Goal: Transaction & Acquisition: Book appointment/travel/reservation

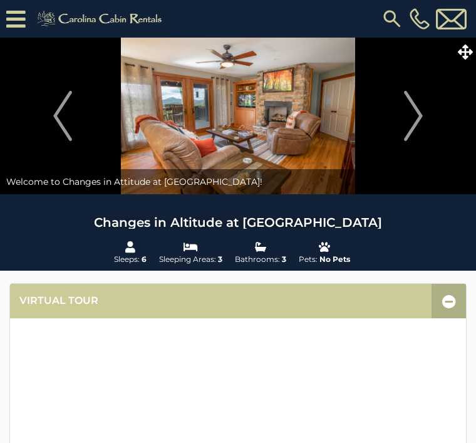
click at [420, 120] on img "Next" at bounding box center [413, 116] width 19 height 50
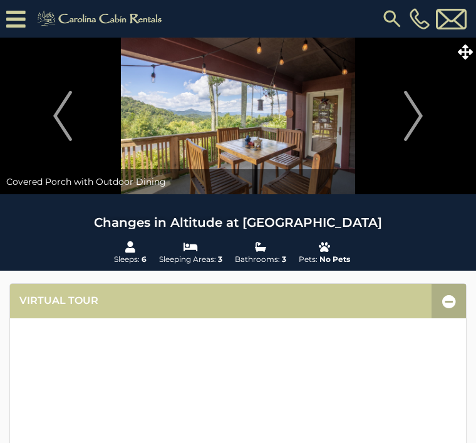
click at [415, 115] on img "Next" at bounding box center [413, 116] width 19 height 50
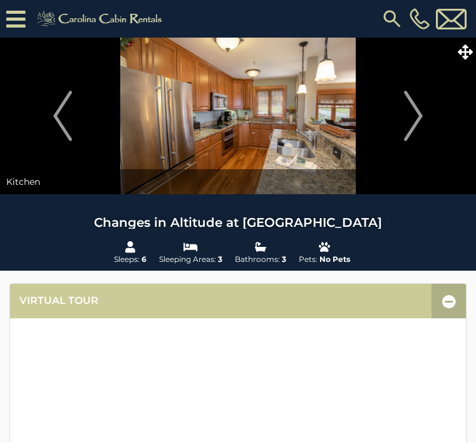
click at [59, 111] on img "Previous" at bounding box center [62, 116] width 19 height 50
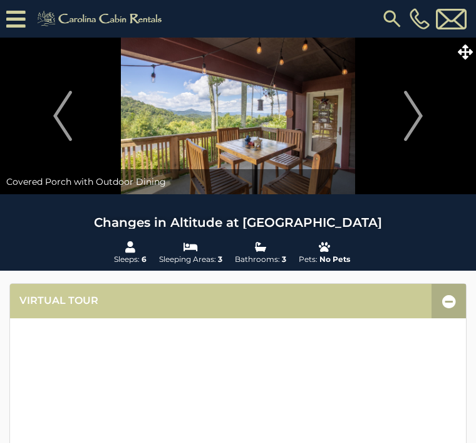
click at [419, 114] on img "Next" at bounding box center [413, 116] width 19 height 50
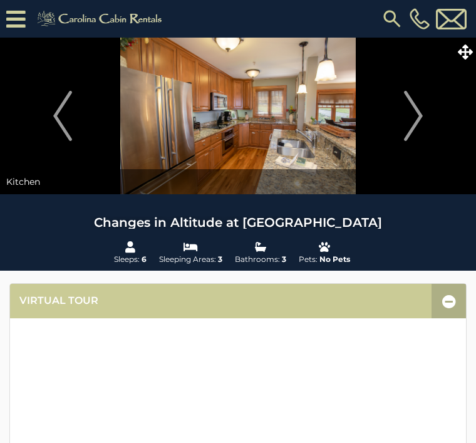
click at [419, 111] on img "Next" at bounding box center [413, 116] width 19 height 50
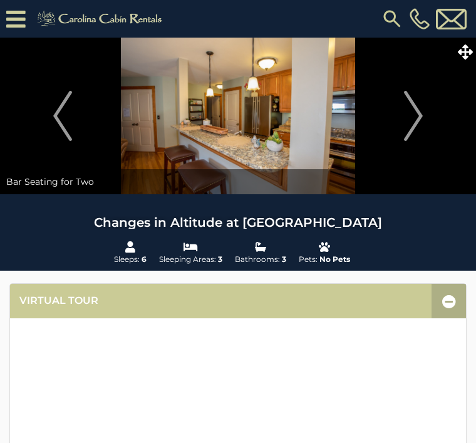
click at [418, 114] on img "Next" at bounding box center [413, 116] width 19 height 50
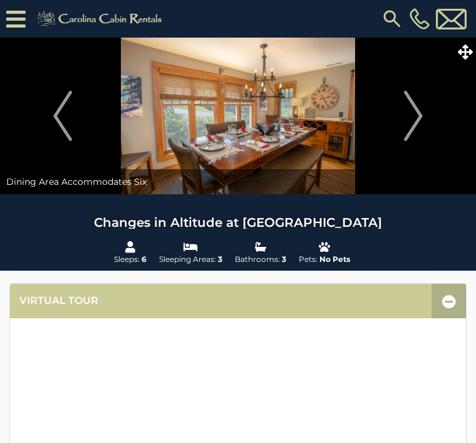
click at [420, 110] on img "Next" at bounding box center [413, 116] width 19 height 50
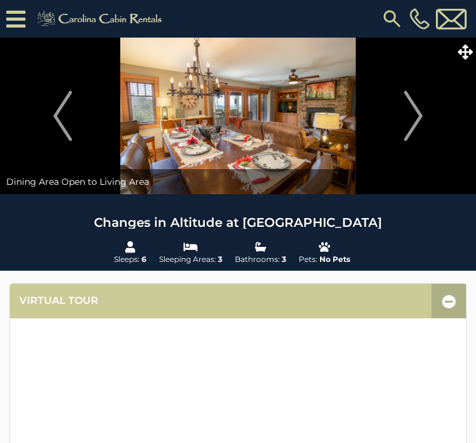
click at [416, 110] on img "Next" at bounding box center [413, 116] width 19 height 50
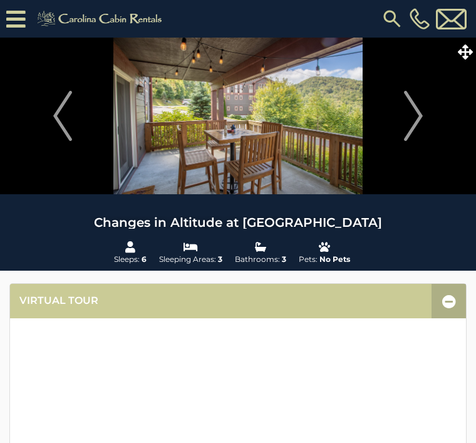
click at [413, 114] on img "Next" at bounding box center [413, 116] width 19 height 50
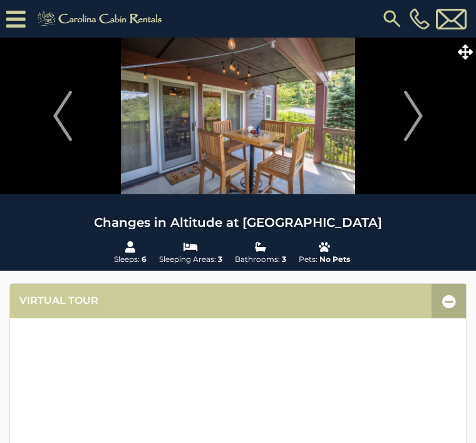
click at [418, 113] on img "Next" at bounding box center [413, 116] width 19 height 50
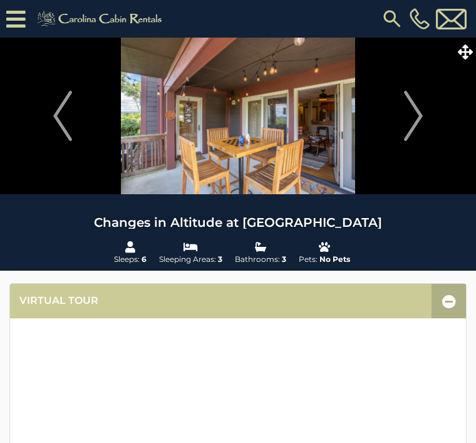
click at [424, 111] on button "Next" at bounding box center [413, 116] width 113 height 157
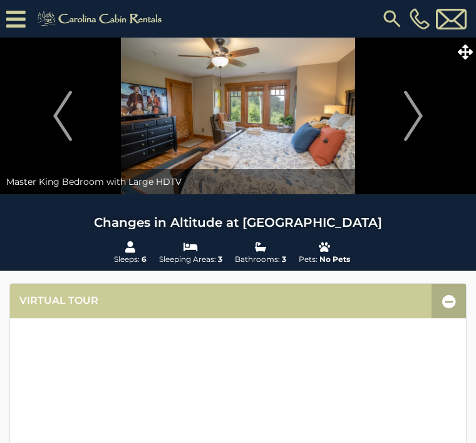
click at [418, 122] on img "Next" at bounding box center [413, 116] width 19 height 50
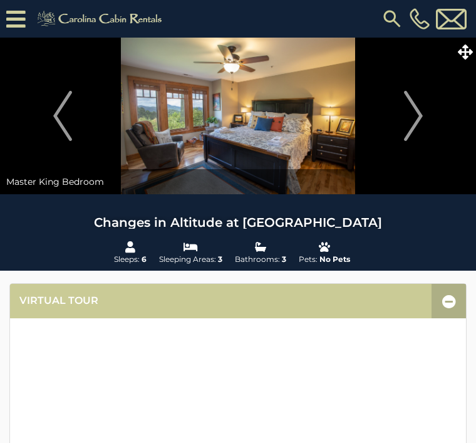
click at [53, 111] on img "Previous" at bounding box center [62, 116] width 19 height 50
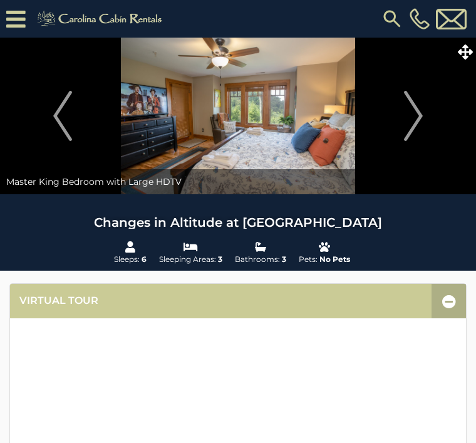
click at [416, 112] on img "Next" at bounding box center [413, 116] width 19 height 50
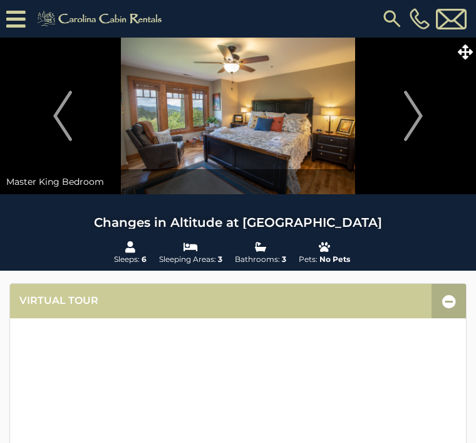
click at [425, 115] on button "Next" at bounding box center [413, 116] width 113 height 157
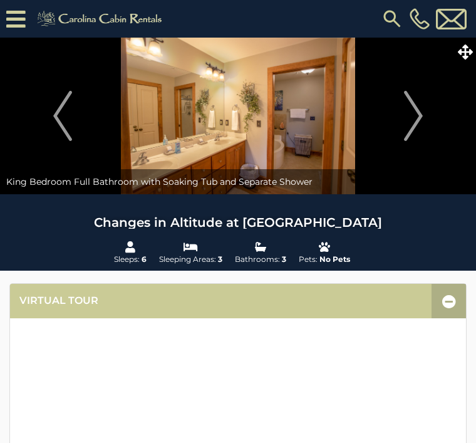
click at [416, 116] on img "Next" at bounding box center [413, 116] width 19 height 50
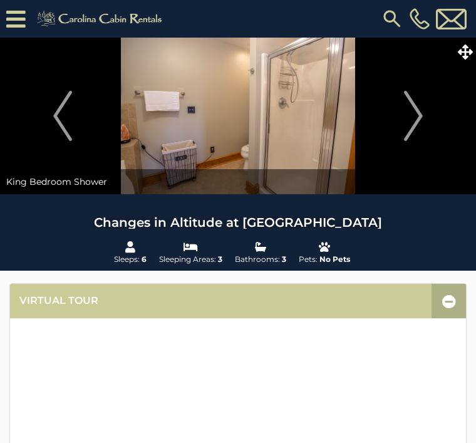
click at [420, 113] on img "Next" at bounding box center [413, 116] width 19 height 50
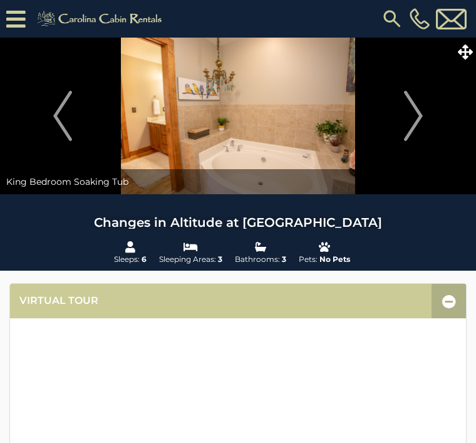
click at [419, 114] on img "Next" at bounding box center [413, 116] width 19 height 50
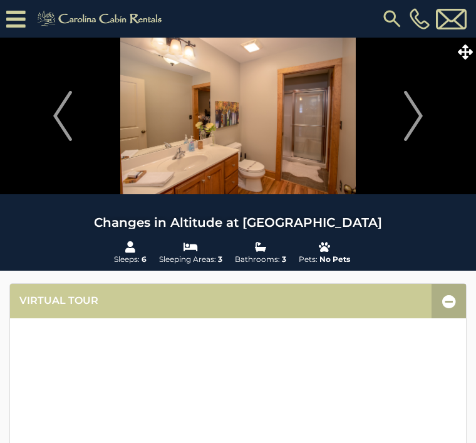
click at [413, 108] on img "Next" at bounding box center [413, 116] width 19 height 50
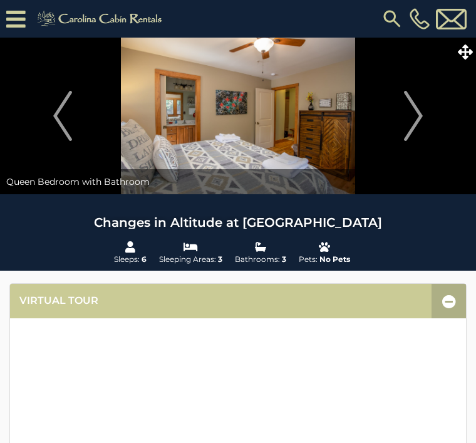
click at [415, 122] on img "Next" at bounding box center [413, 116] width 19 height 50
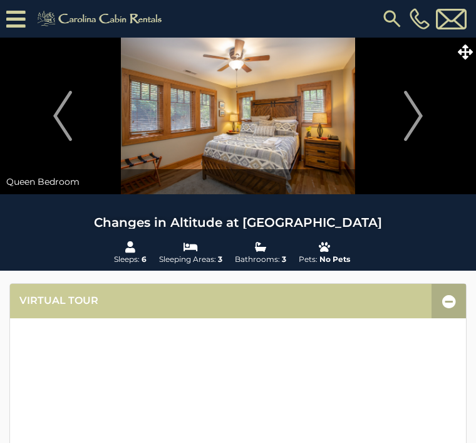
click at [416, 115] on img "Next" at bounding box center [413, 116] width 19 height 50
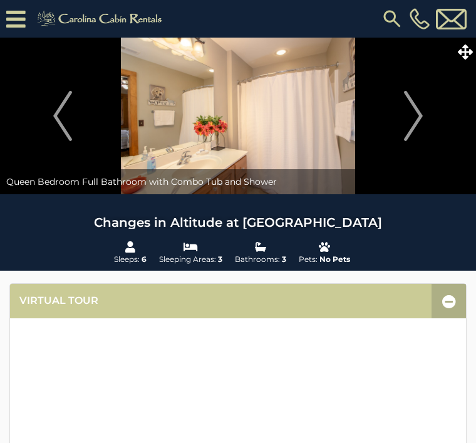
click at [416, 116] on img "Next" at bounding box center [413, 116] width 19 height 50
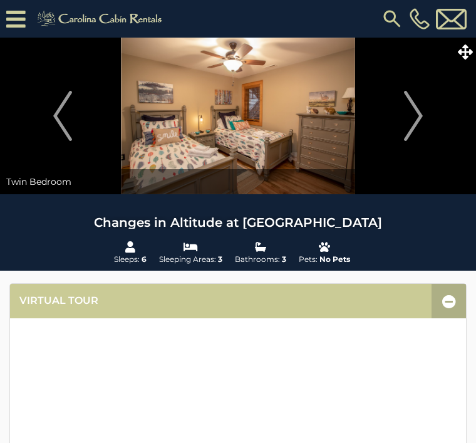
click at [413, 115] on img "Next" at bounding box center [413, 116] width 19 height 50
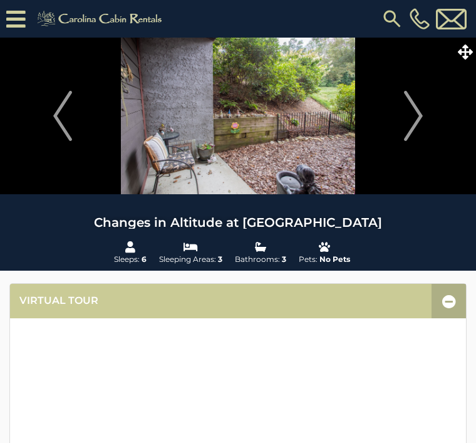
click at [416, 122] on img "Next" at bounding box center [413, 116] width 19 height 50
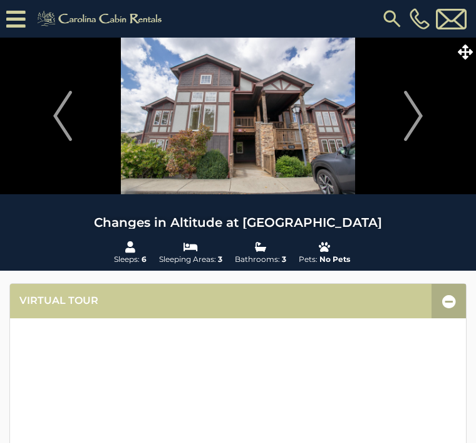
click at [415, 116] on img "Next" at bounding box center [413, 116] width 19 height 50
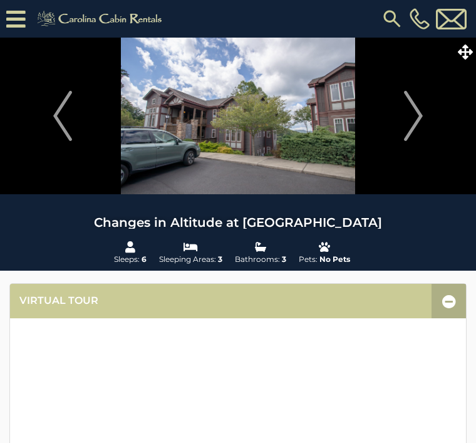
click at [413, 110] on img "Next" at bounding box center [413, 116] width 19 height 50
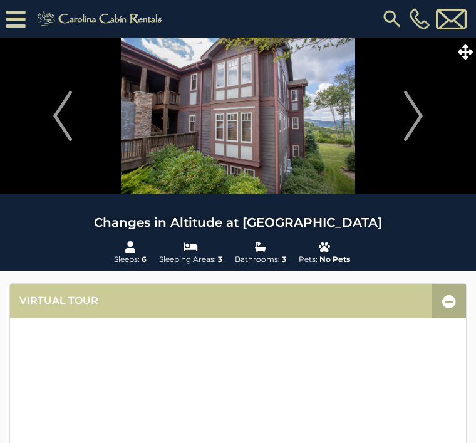
click at [416, 116] on img "Next" at bounding box center [413, 116] width 19 height 50
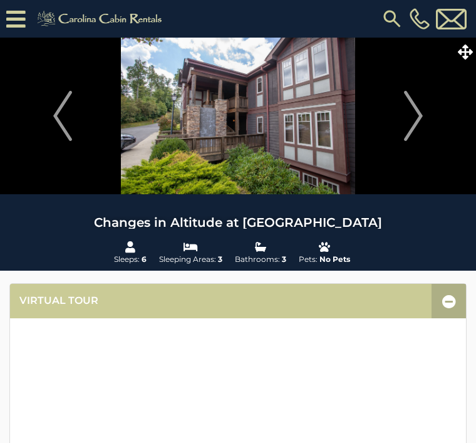
click at [420, 115] on img "Next" at bounding box center [413, 116] width 19 height 50
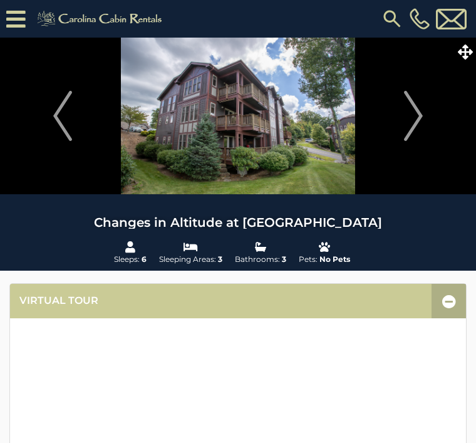
click at [418, 115] on img "Next" at bounding box center [413, 116] width 19 height 50
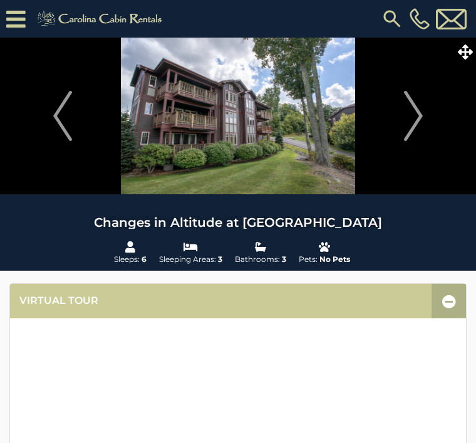
click at [417, 113] on img "Next" at bounding box center [413, 116] width 19 height 50
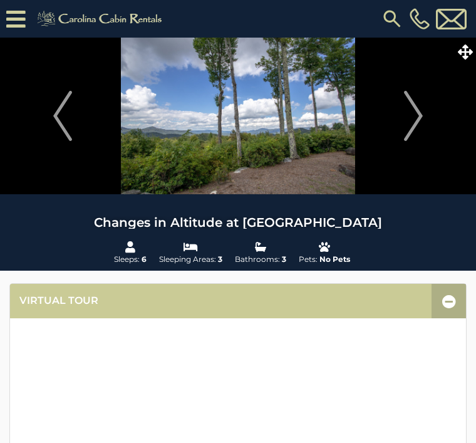
click at [422, 113] on img "Next" at bounding box center [413, 116] width 19 height 50
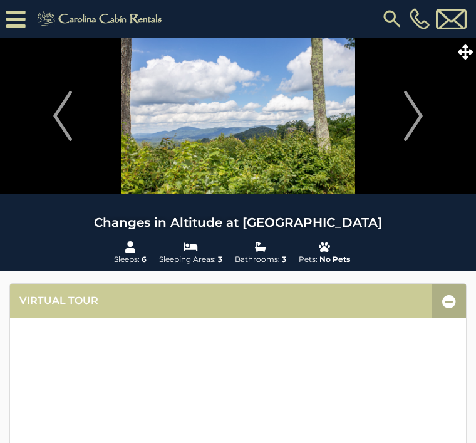
click at [415, 114] on img "Next" at bounding box center [413, 116] width 19 height 50
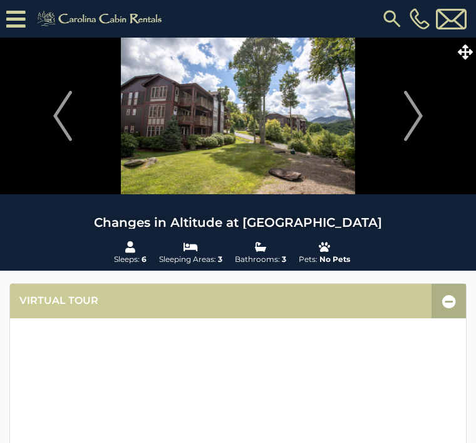
click at [422, 111] on img "Next" at bounding box center [413, 116] width 19 height 50
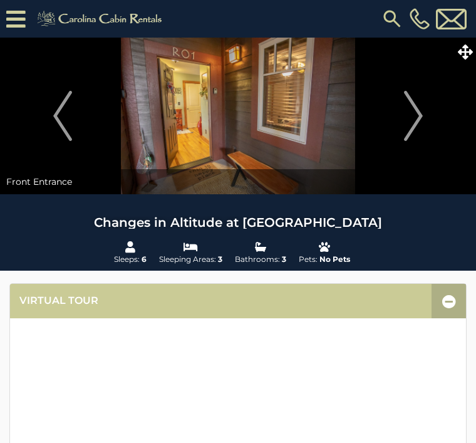
click at [425, 114] on button "Next" at bounding box center [413, 116] width 113 height 157
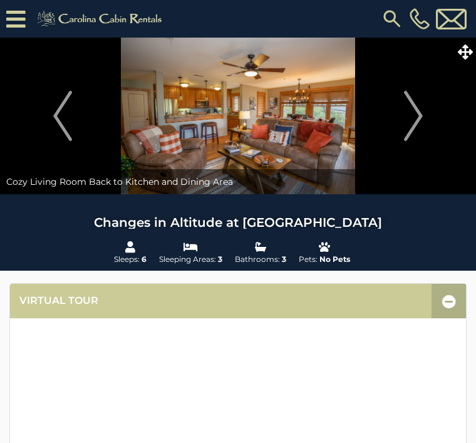
click at [416, 118] on img "Next" at bounding box center [413, 116] width 19 height 50
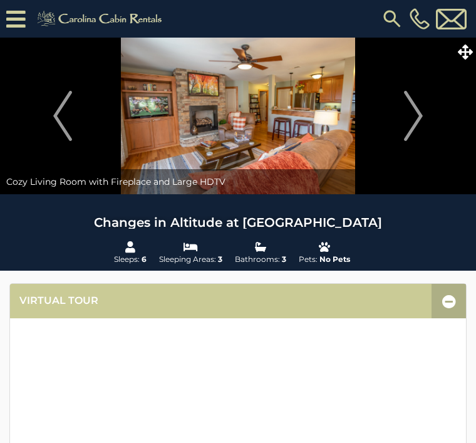
click at [60, 110] on img "Previous" at bounding box center [62, 116] width 19 height 50
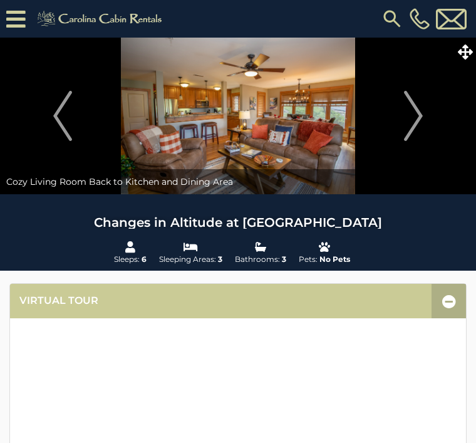
click at [410, 105] on img "Next" at bounding box center [413, 116] width 19 height 50
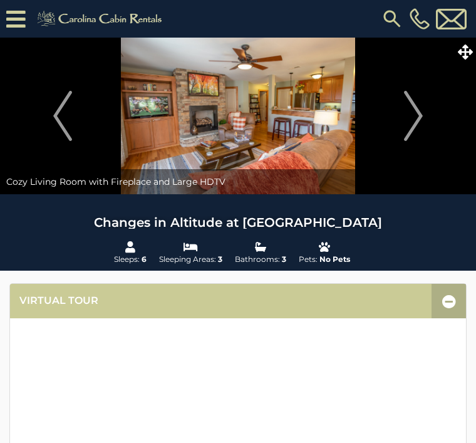
click at [61, 112] on img "Previous" at bounding box center [62, 116] width 19 height 50
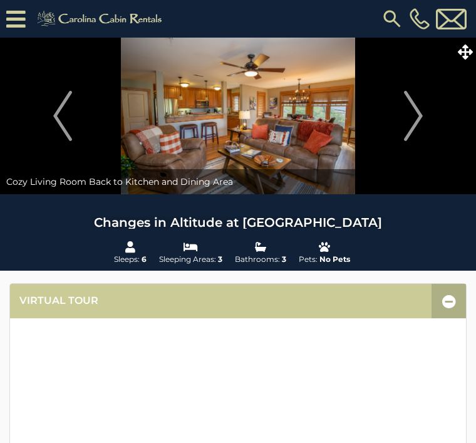
click at [416, 114] on img "Next" at bounding box center [413, 116] width 19 height 50
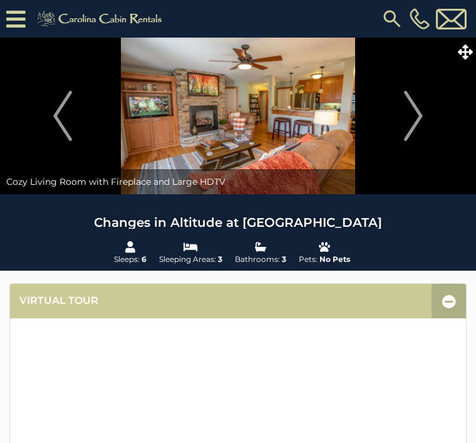
click at [420, 114] on img "Next" at bounding box center [413, 116] width 19 height 50
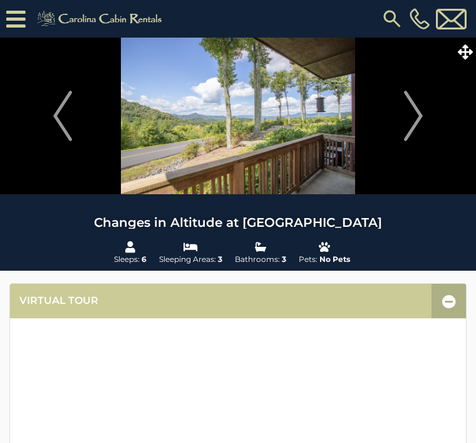
click at [415, 113] on img "Next" at bounding box center [413, 116] width 19 height 50
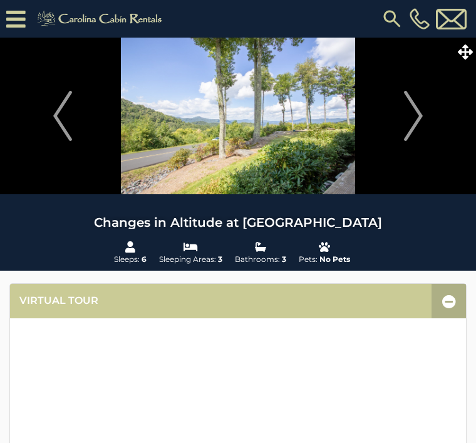
click at [422, 116] on img "Next" at bounding box center [413, 116] width 19 height 50
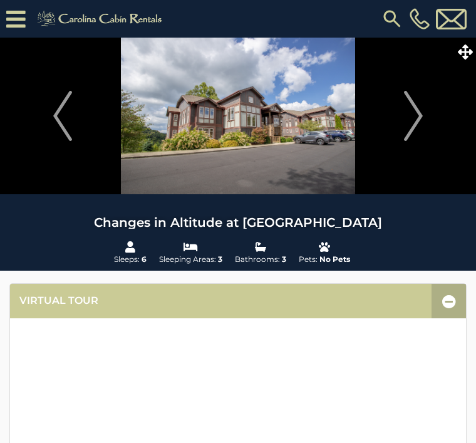
click at [415, 111] on img "Next" at bounding box center [413, 116] width 19 height 50
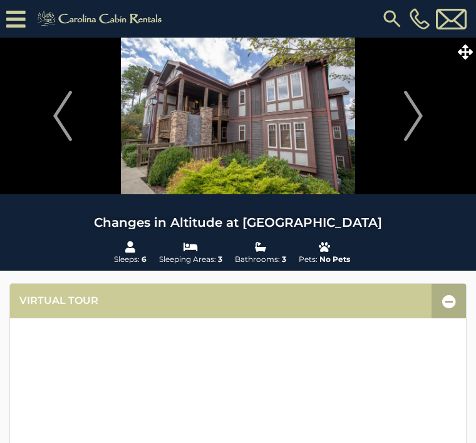
click at [417, 115] on img "Next" at bounding box center [413, 116] width 19 height 50
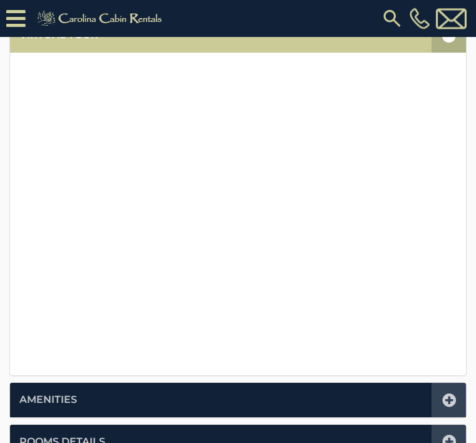
scroll to position [331, 0]
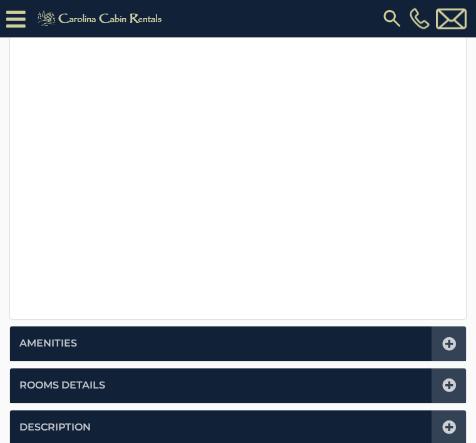
scroll to position [350, 0]
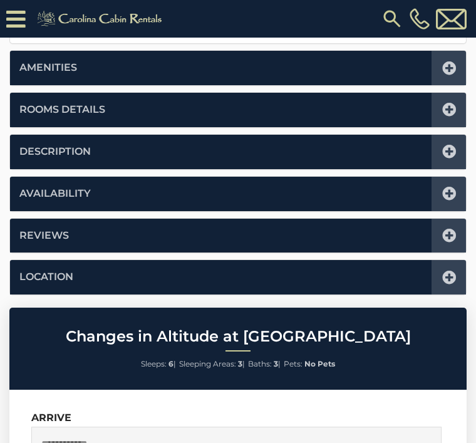
click at [457, 148] on div at bounding box center [449, 152] width 34 height 34
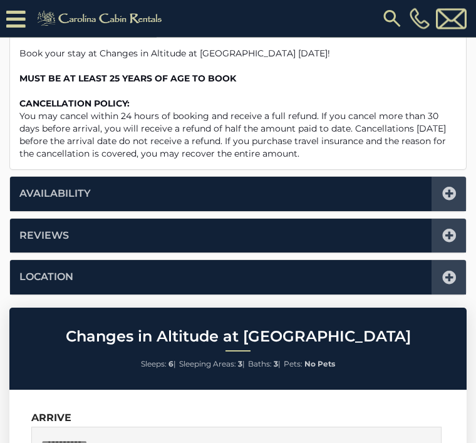
scroll to position [832, 0]
click at [452, 229] on icon at bounding box center [449, 236] width 14 height 14
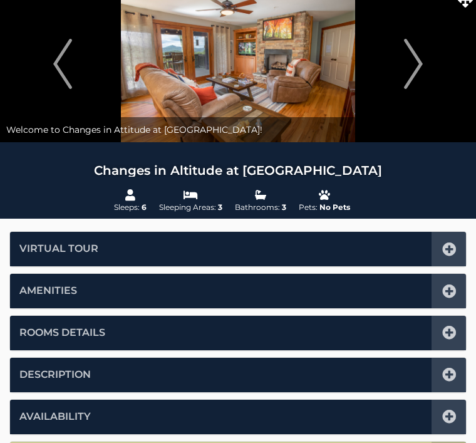
scroll to position [0, 0]
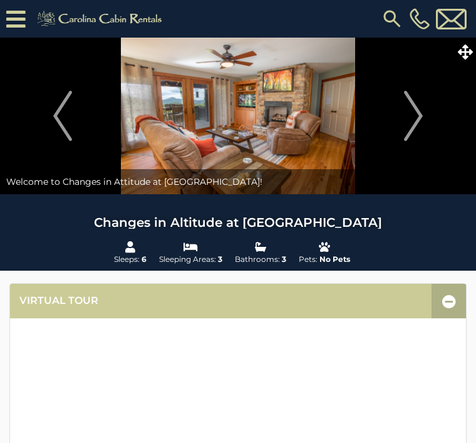
click at [390, 16] on img at bounding box center [392, 19] width 23 height 23
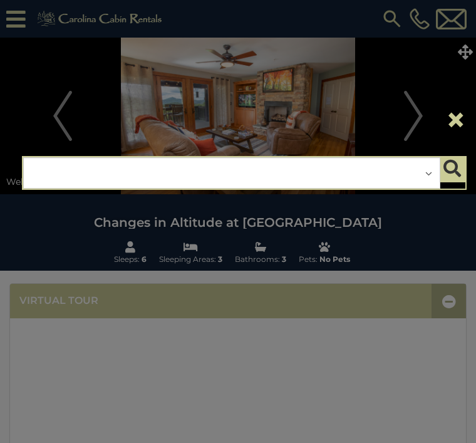
click at [427, 177] on div "**********" at bounding box center [231, 172] width 417 height 31
click at [56, 170] on div "**********" at bounding box center [231, 172] width 417 height 31
click at [461, 116] on button "×" at bounding box center [455, 119] width 21 height 35
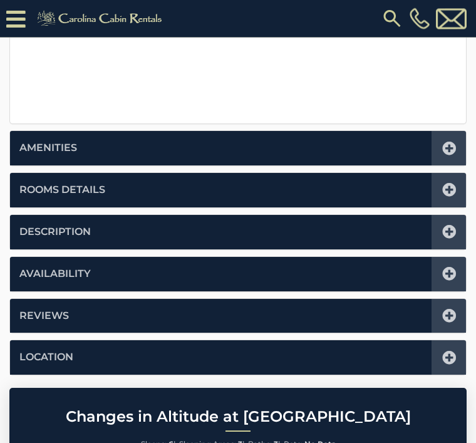
scroll to position [542, 0]
click at [448, 356] on icon at bounding box center [449, 358] width 14 height 14
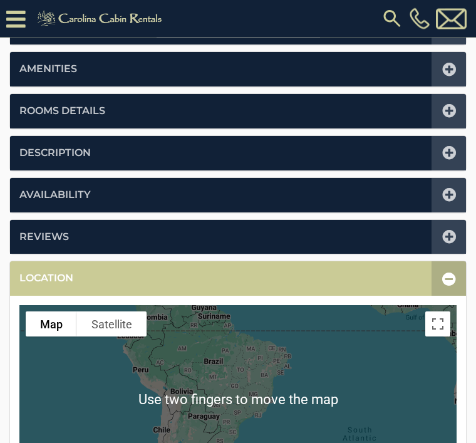
scroll to position [300, 0]
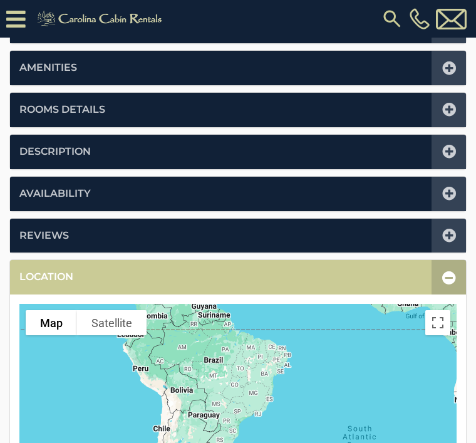
click at [445, 276] on icon at bounding box center [449, 278] width 14 height 14
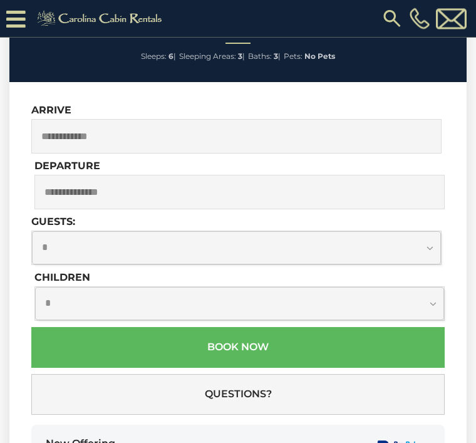
scroll to position [608, 0]
click at [73, 128] on input "text" at bounding box center [236, 136] width 410 height 34
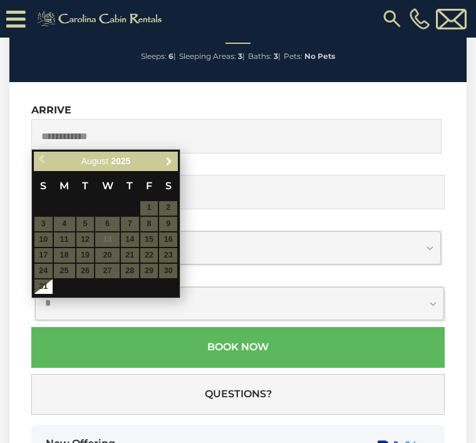
click at [170, 161] on span "Next" at bounding box center [169, 161] width 10 height 10
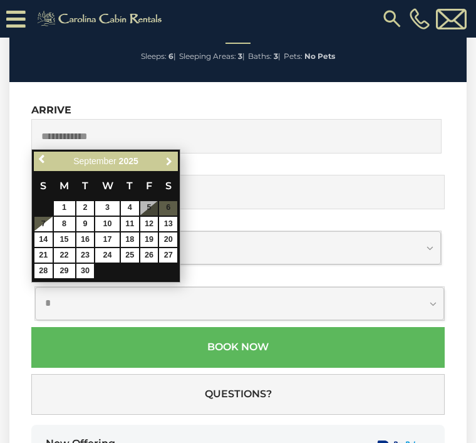
click at [172, 164] on span "Next" at bounding box center [169, 161] width 10 height 10
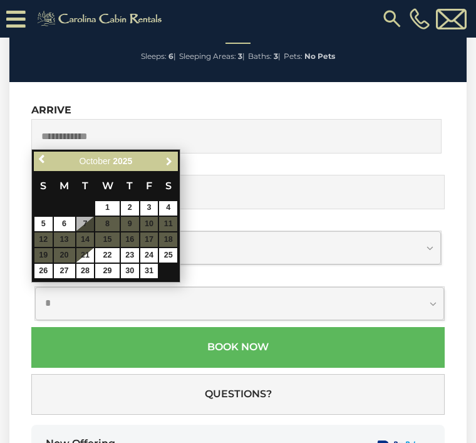
click at [172, 162] on span "Next" at bounding box center [169, 161] width 10 height 10
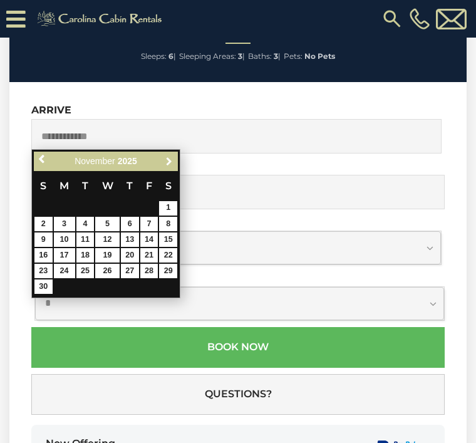
click at [172, 165] on span "Next" at bounding box center [169, 161] width 10 height 10
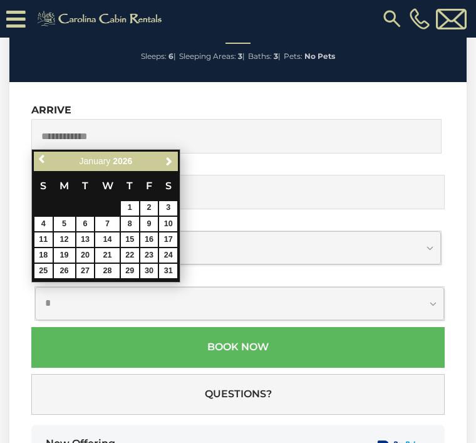
click at [169, 165] on span "Next" at bounding box center [169, 161] width 10 height 10
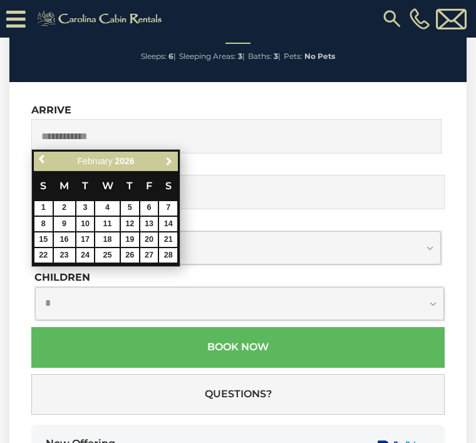
click at [169, 162] on span "Next" at bounding box center [169, 161] width 10 height 10
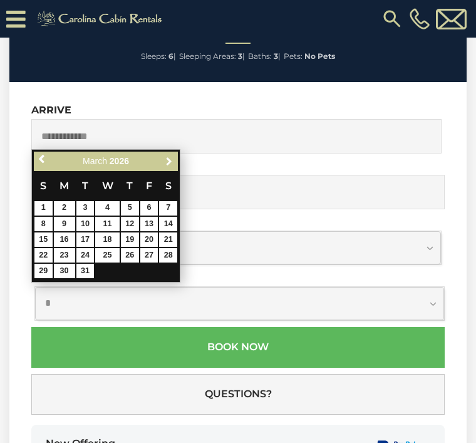
click at [172, 160] on span "Next" at bounding box center [169, 161] width 10 height 10
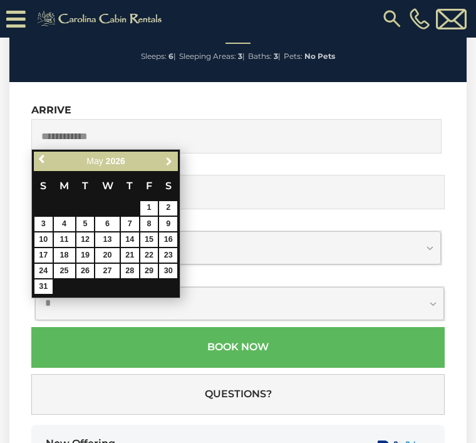
click at [173, 165] on span "Next" at bounding box center [169, 161] width 10 height 10
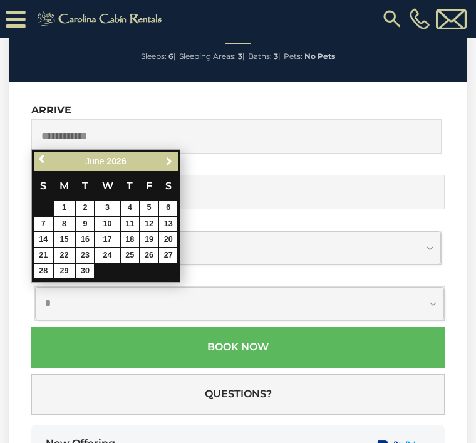
click at [169, 163] on span "Next" at bounding box center [169, 161] width 10 height 10
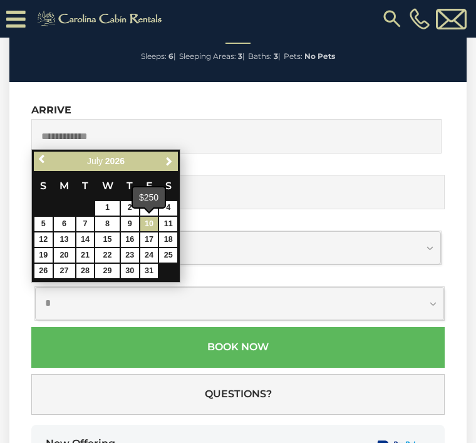
click at [152, 225] on link "10" at bounding box center [149, 224] width 18 height 14
type input "**********"
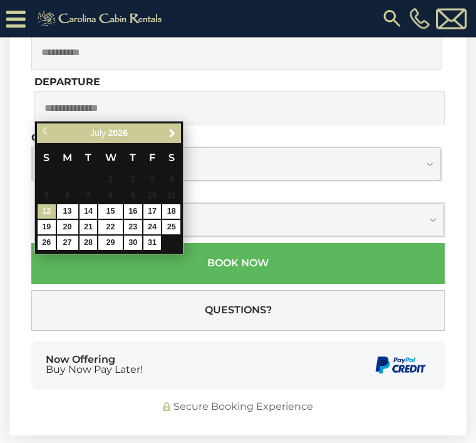
scroll to position [691, 0]
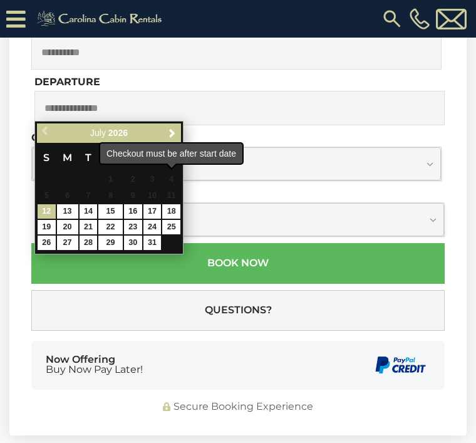
click at [173, 181] on span "4" at bounding box center [171, 180] width 18 height 14
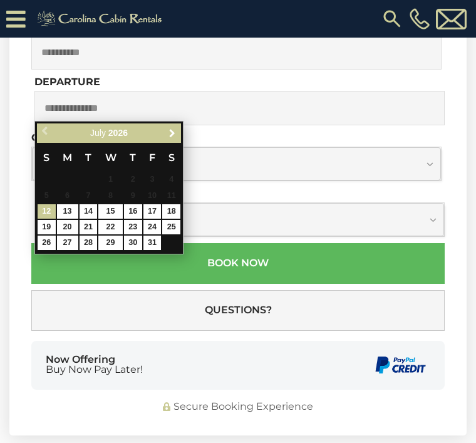
click at [173, 134] on span "Next" at bounding box center [172, 133] width 10 height 10
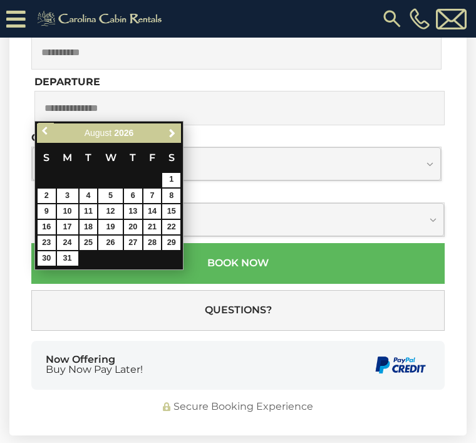
click at [49, 131] on span "Previous" at bounding box center [46, 131] width 10 height 10
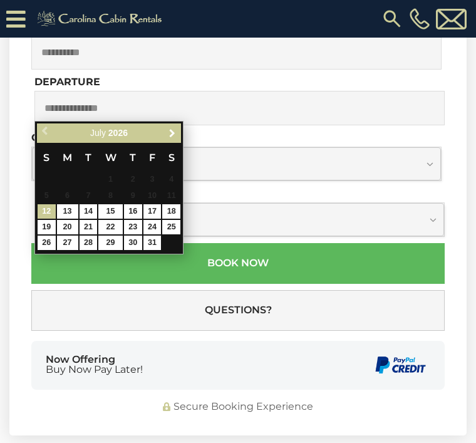
click at [178, 132] on link "Next" at bounding box center [172, 133] width 16 height 16
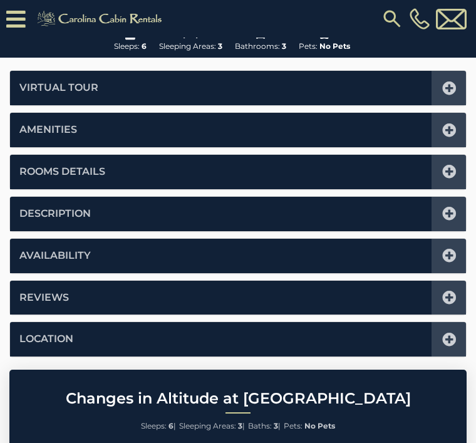
scroll to position [253, 0]
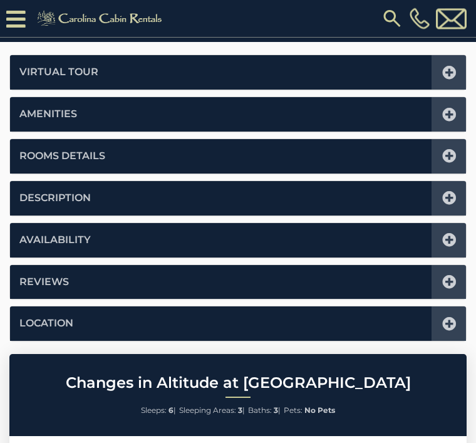
click at [457, 241] on div at bounding box center [449, 241] width 34 height 34
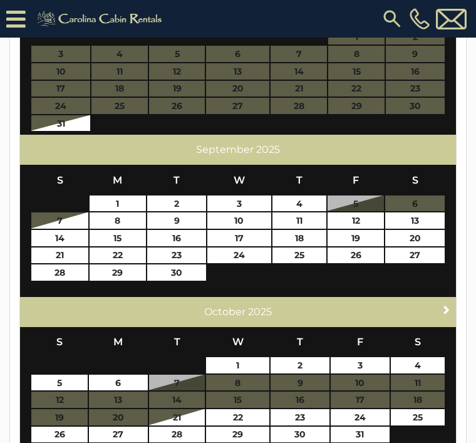
scroll to position [558, 0]
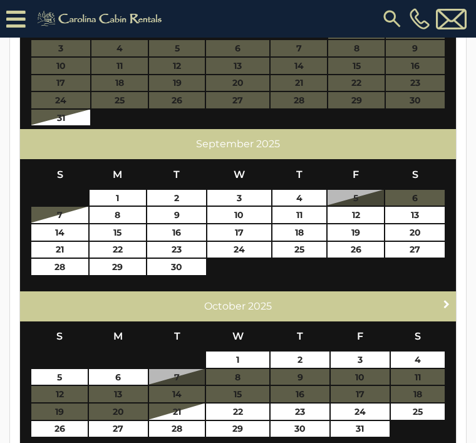
click at [440, 301] on link "Next" at bounding box center [447, 304] width 16 height 16
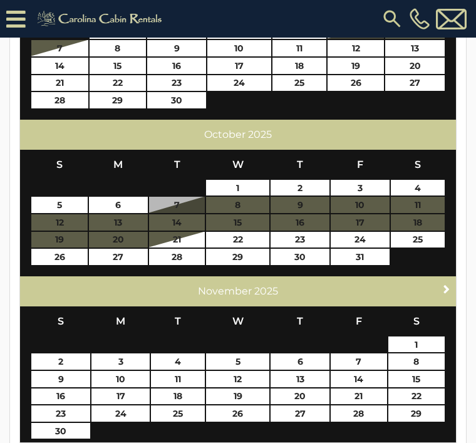
click at [440, 307] on th "S" at bounding box center [417, 320] width 58 height 29
click at [446, 301] on div "Next November 2025" at bounding box center [238, 291] width 436 height 30
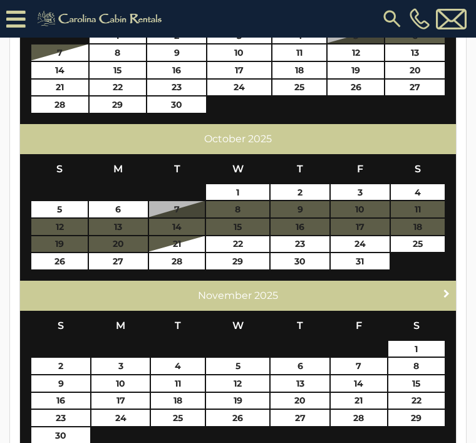
click at [448, 288] on span "Next" at bounding box center [447, 293] width 10 height 10
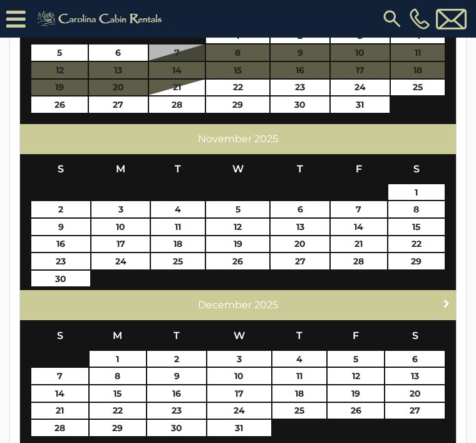
click at [443, 298] on span "Next" at bounding box center [447, 303] width 10 height 10
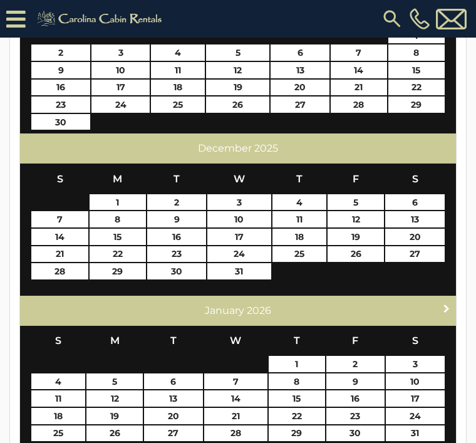
click at [444, 309] on span "Next" at bounding box center [447, 308] width 10 height 10
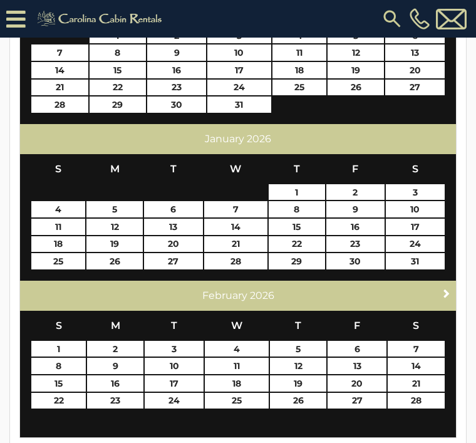
click at [445, 291] on span "Next" at bounding box center [447, 293] width 10 height 10
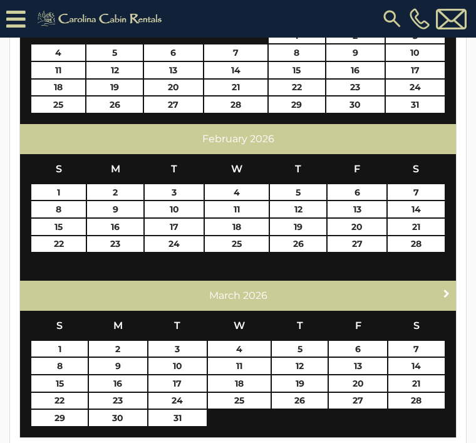
click at [448, 293] on span "Next" at bounding box center [447, 293] width 10 height 10
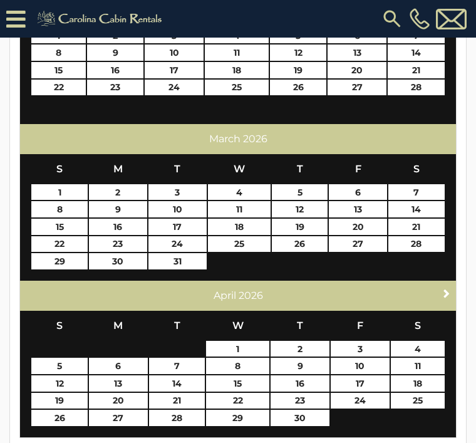
click at [448, 292] on span "Next" at bounding box center [447, 293] width 10 height 10
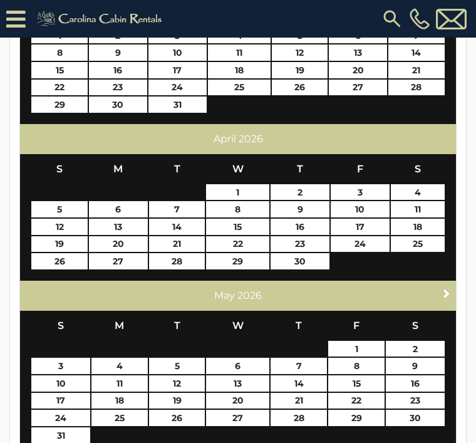
click at [446, 293] on span "Next" at bounding box center [447, 293] width 10 height 10
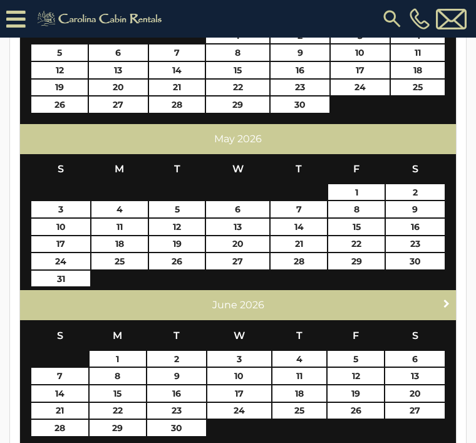
click at [448, 298] on span "Next" at bounding box center [447, 303] width 10 height 10
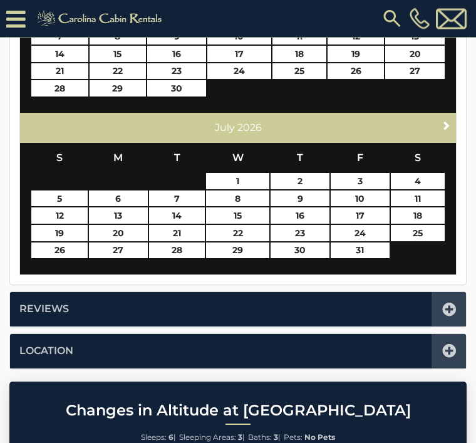
scroll to position [737, 0]
click at [306, 194] on link "9" at bounding box center [300, 198] width 59 height 16
type input "**********"
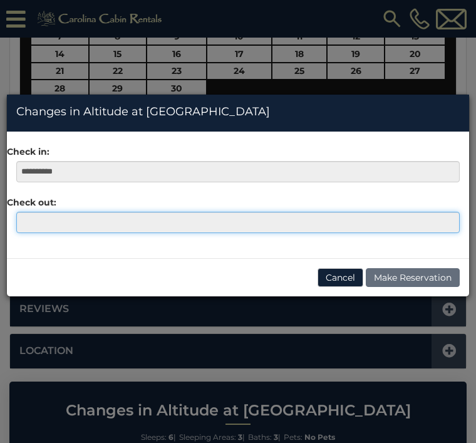
click at [44, 225] on input "text" at bounding box center [237, 222] width 443 height 21
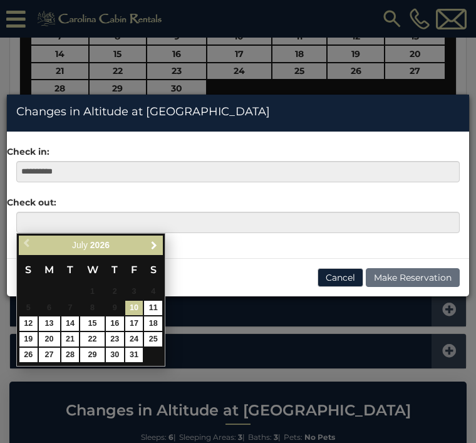
click at [159, 244] on link "Next" at bounding box center [154, 245] width 16 height 16
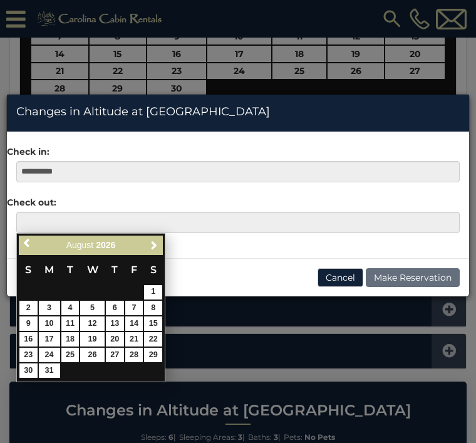
click at [159, 294] on link "1" at bounding box center [153, 292] width 18 height 14
type input "**********"
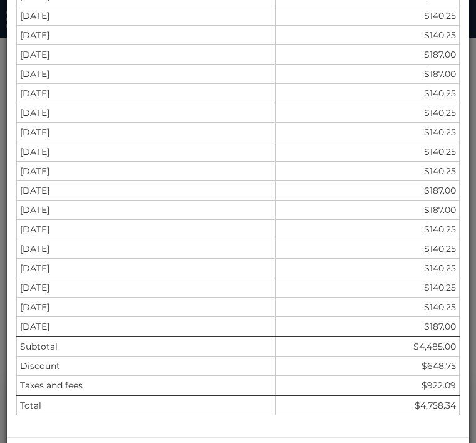
scroll to position [454, 0]
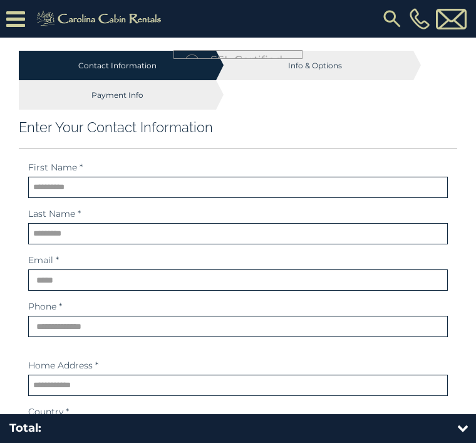
select select "*********"
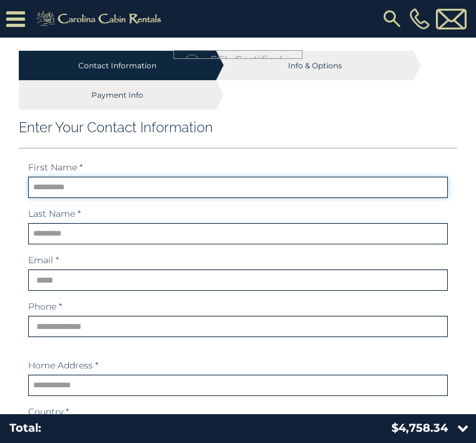
click at [60, 187] on input "text" at bounding box center [238, 187] width 420 height 21
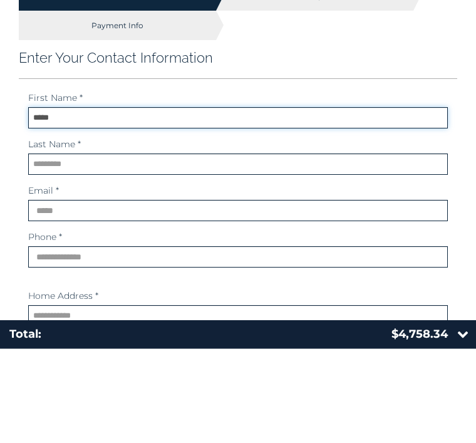
type input "*****"
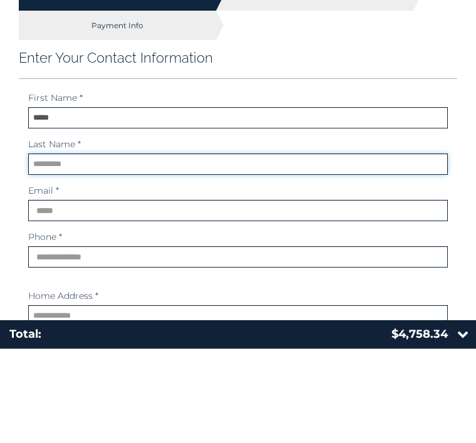
click at [57, 248] on input "text" at bounding box center [238, 258] width 420 height 21
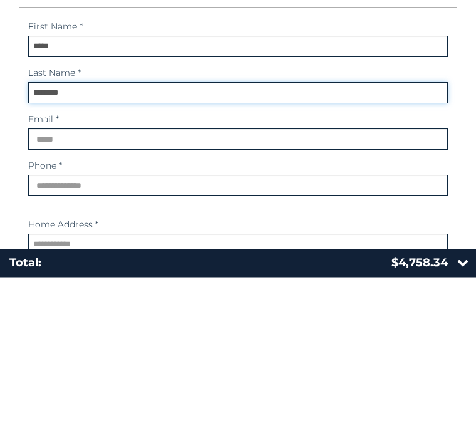
type input "********"
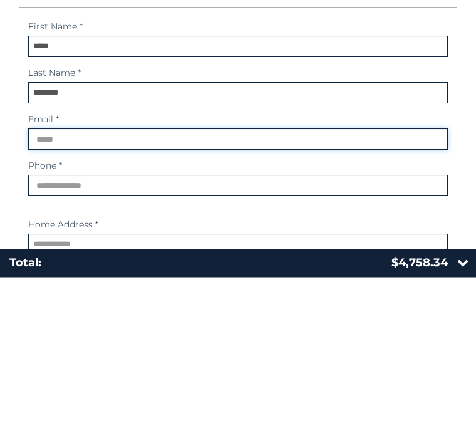
click at [63, 294] on input "email" at bounding box center [238, 304] width 420 height 21
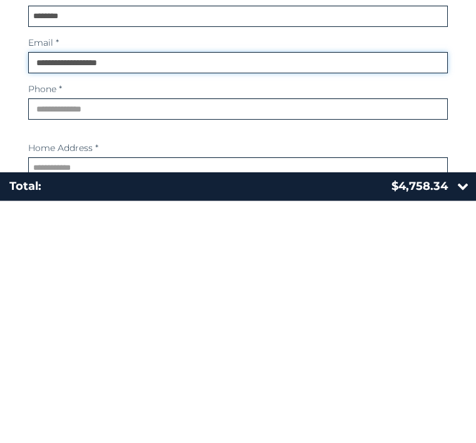
type input "**********"
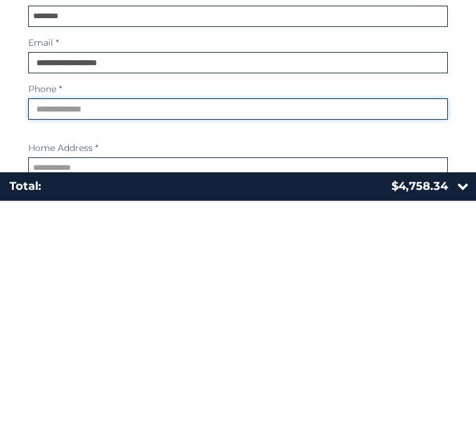
click at [51, 341] on input "phone" at bounding box center [238, 351] width 420 height 21
type input "**********"
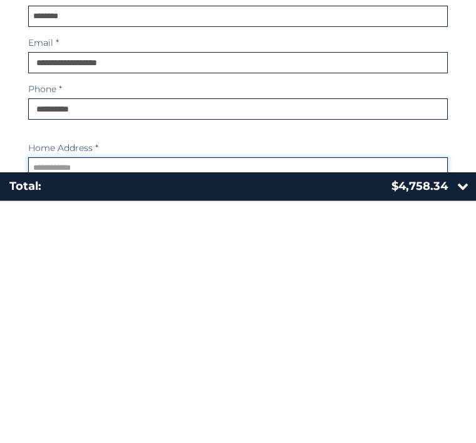
click at [56, 400] on input "text" at bounding box center [238, 410] width 420 height 21
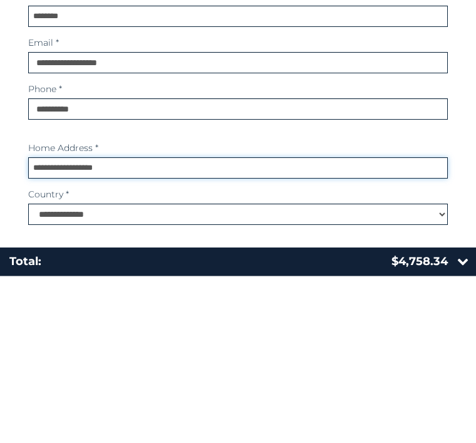
scroll to position [85, 0]
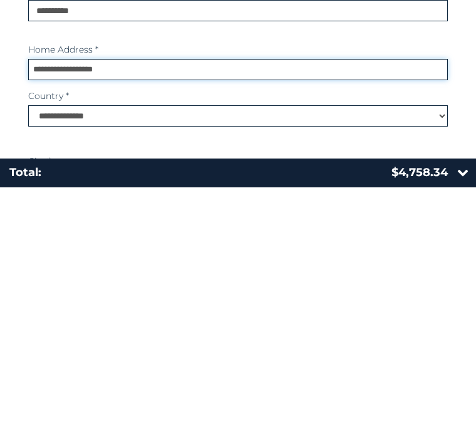
type input "**********"
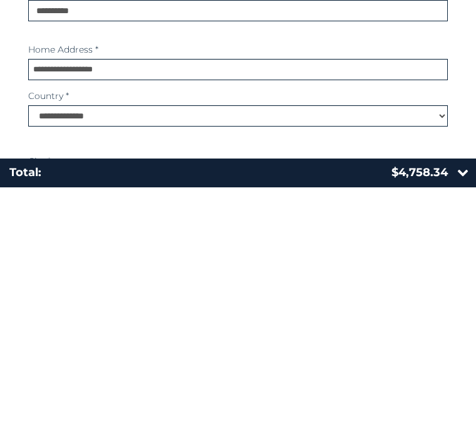
click at [58, 426] on input "text" at bounding box center [238, 436] width 420 height 21
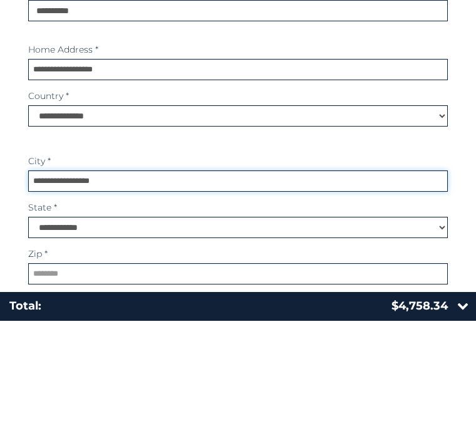
scroll to position [219, 0]
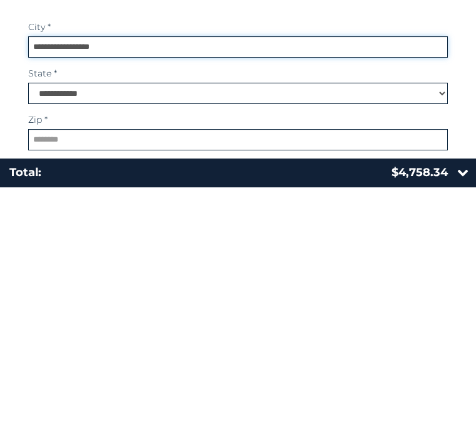
type input "**********"
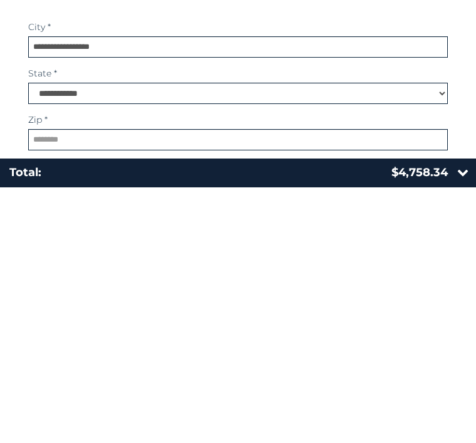
click at [60, 338] on select "**********" at bounding box center [238, 348] width 420 height 21
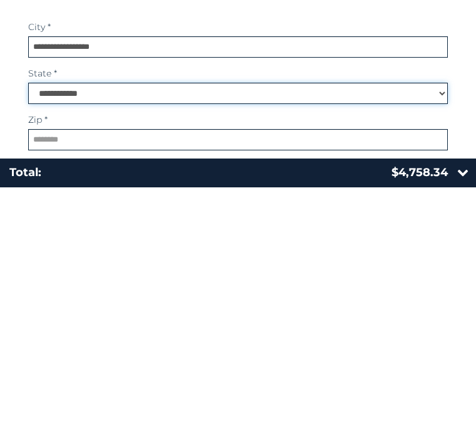
scroll to position [475, 0]
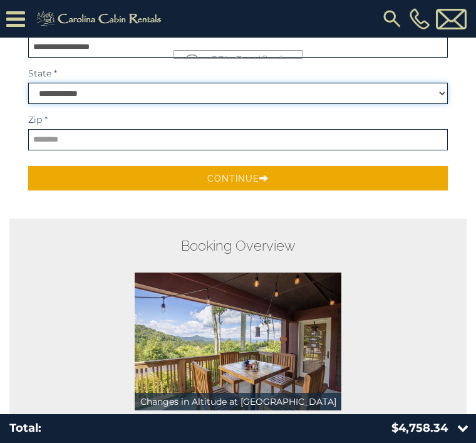
select select "**"
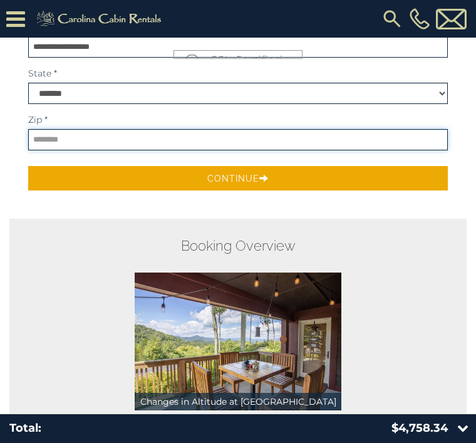
click at [53, 138] on input "text" at bounding box center [238, 139] width 420 height 21
type input "*****"
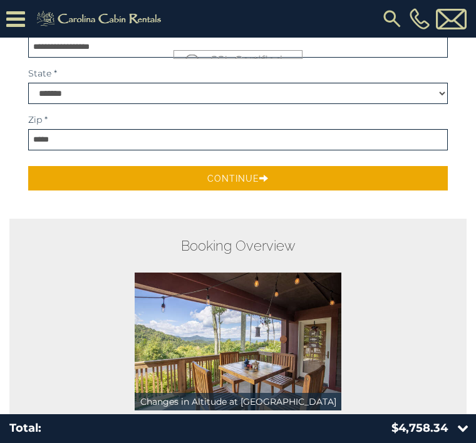
click at [259, 178] on icon "submit" at bounding box center [263, 177] width 9 height 9
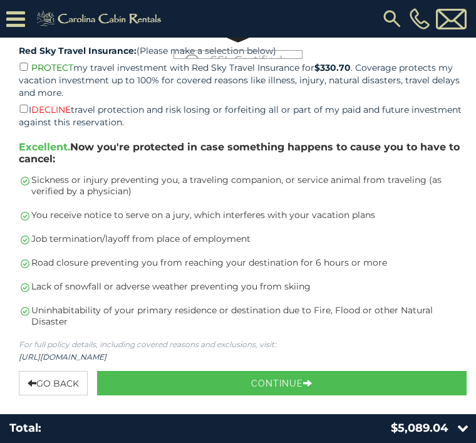
click at [313, 386] on icon "button" at bounding box center [307, 382] width 9 height 9
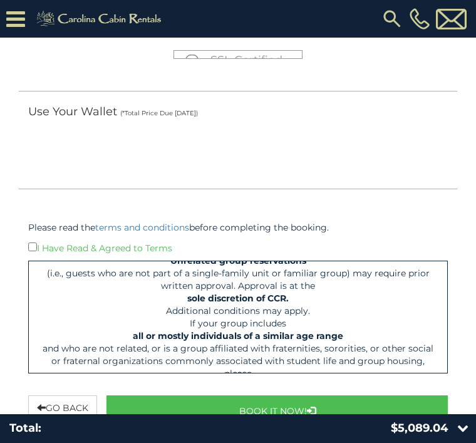
scroll to position [2265, 0]
